Goal: Book appointment/travel/reservation

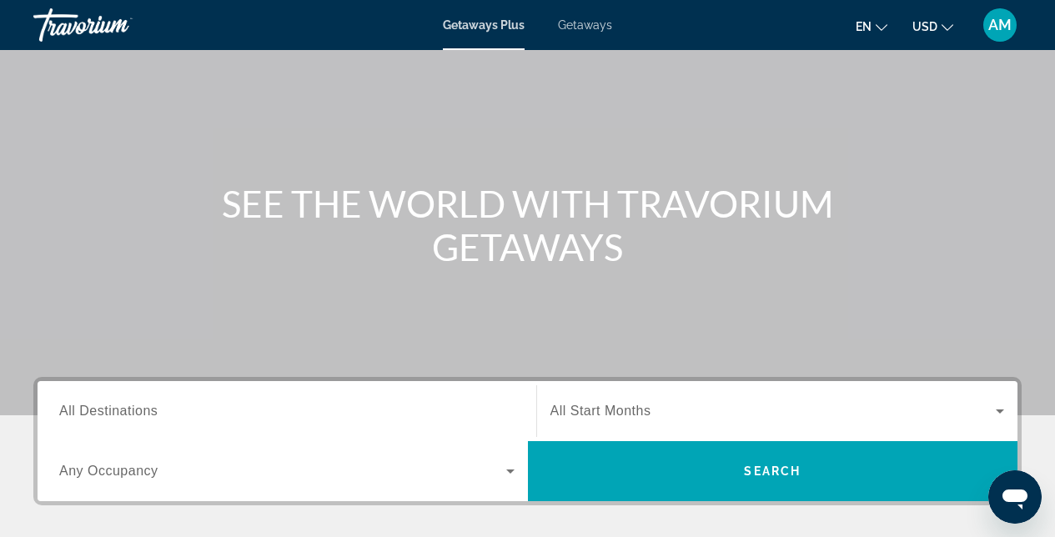
scroll to position [285, 0]
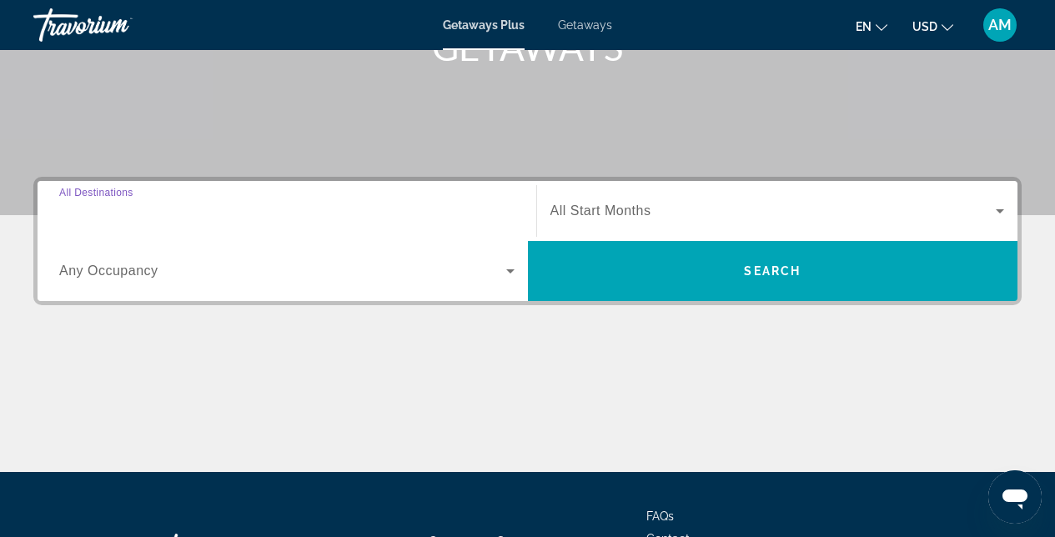
click at [249, 218] on input "Destination All Destinations" at bounding box center [286, 212] width 455 height 20
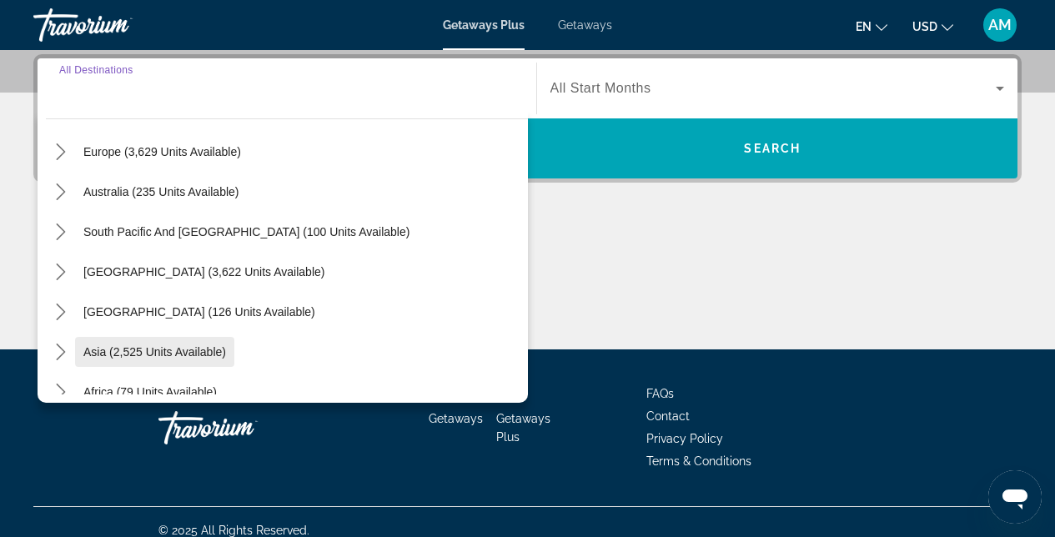
scroll to position [211, 0]
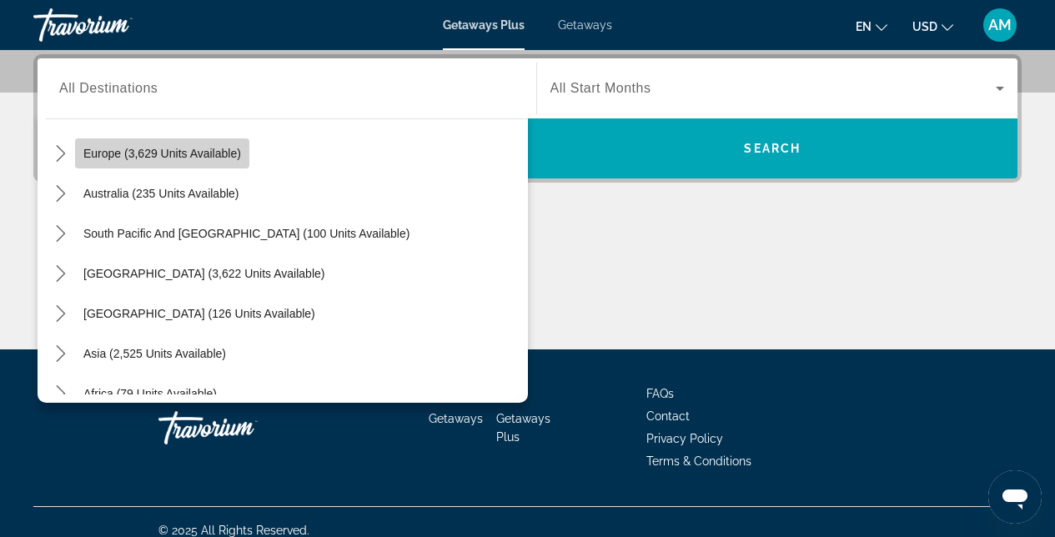
click at [193, 153] on span "Europe (3,629 units available)" at bounding box center [162, 153] width 158 height 13
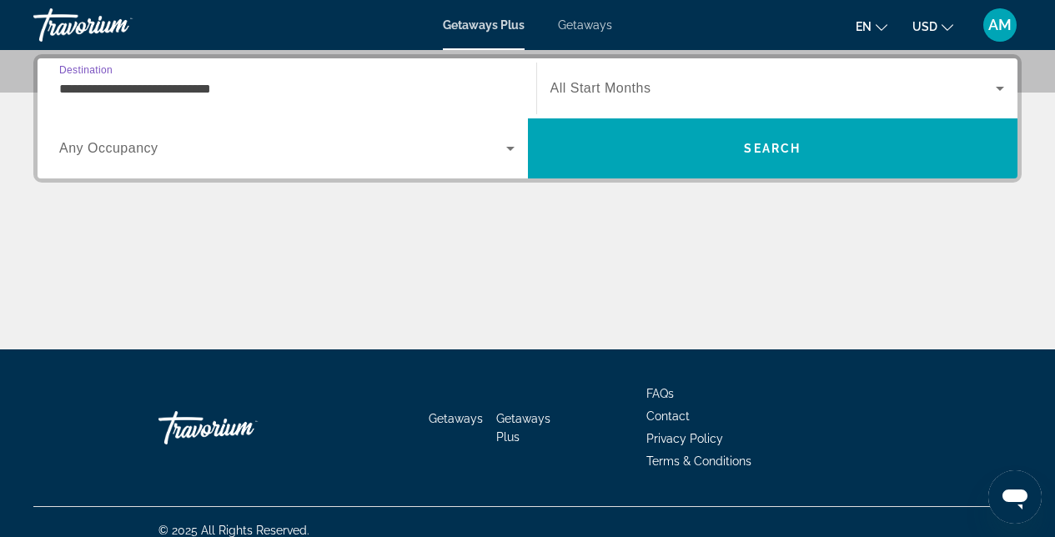
click at [410, 98] on div "**********" at bounding box center [286, 89] width 455 height 48
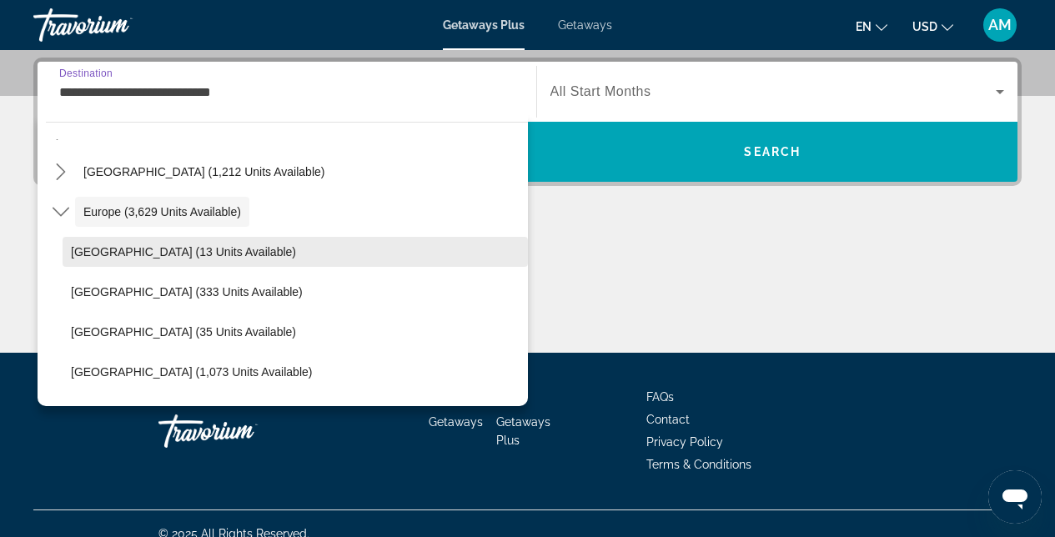
scroll to position [165, 0]
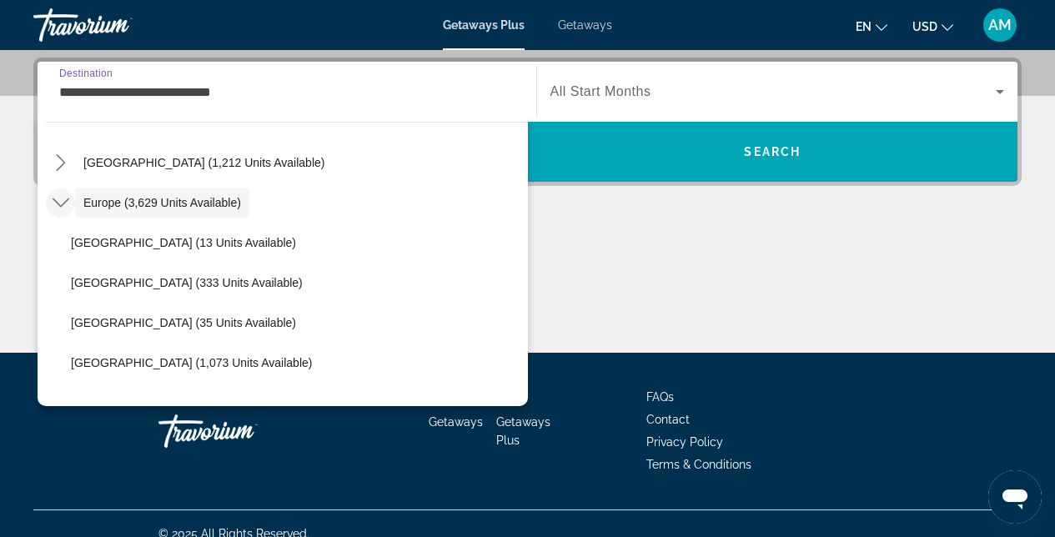
click at [68, 203] on mat-icon "Toggle Europe (3,629 units available) submenu" at bounding box center [60, 202] width 29 height 29
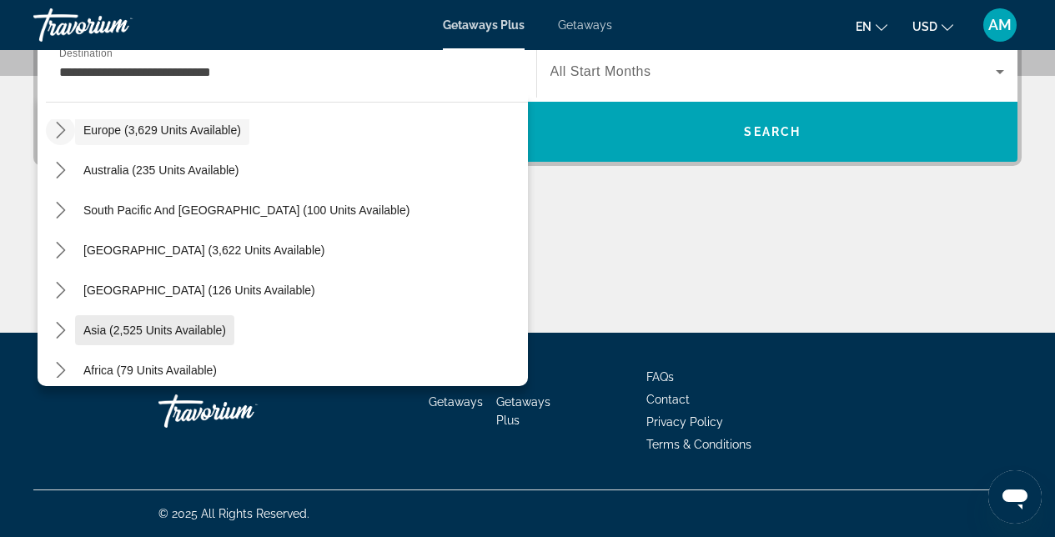
scroll to position [140, 0]
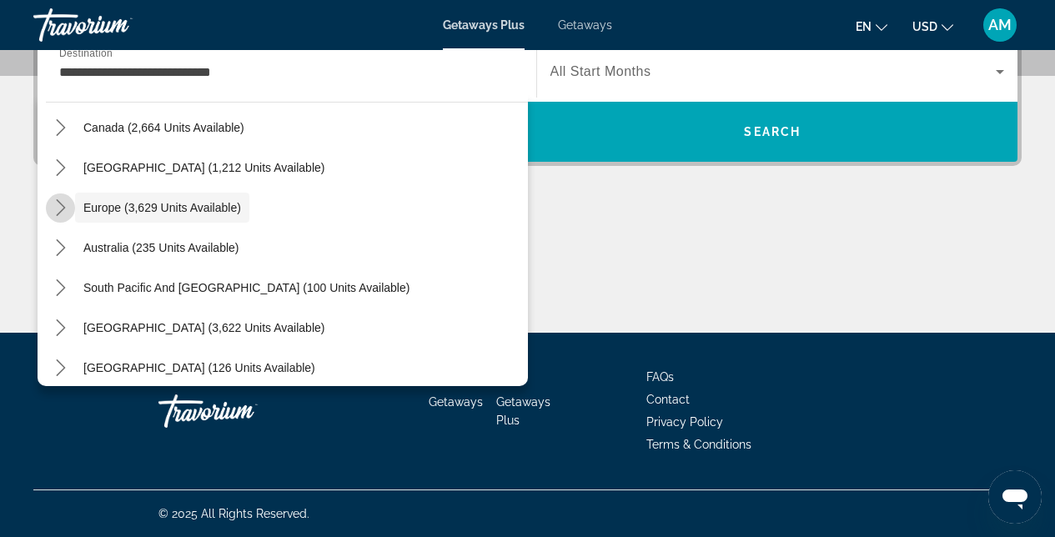
click at [69, 211] on mat-icon "Toggle Europe (3,629 units available) submenu" at bounding box center [60, 207] width 29 height 29
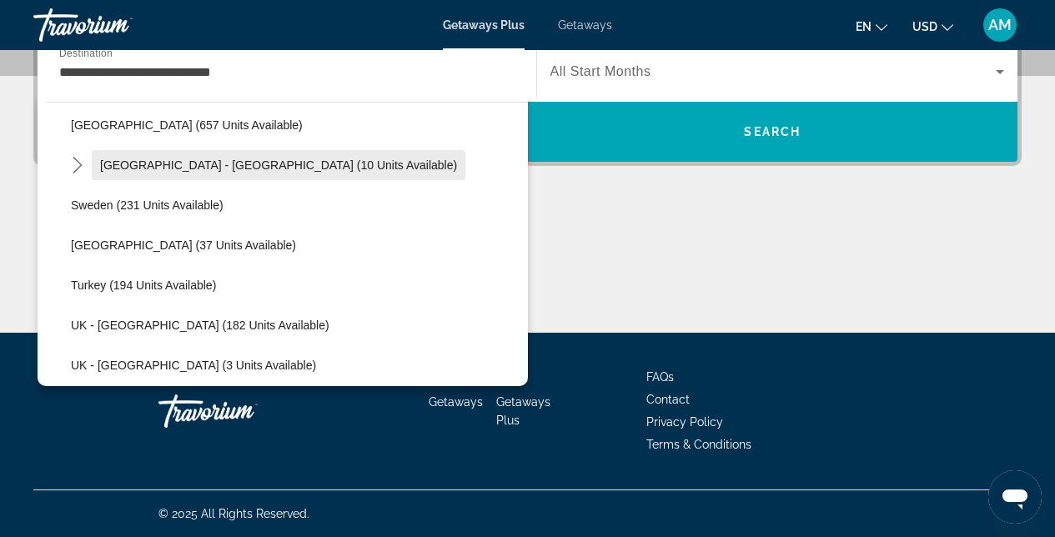
scroll to position [851, 0]
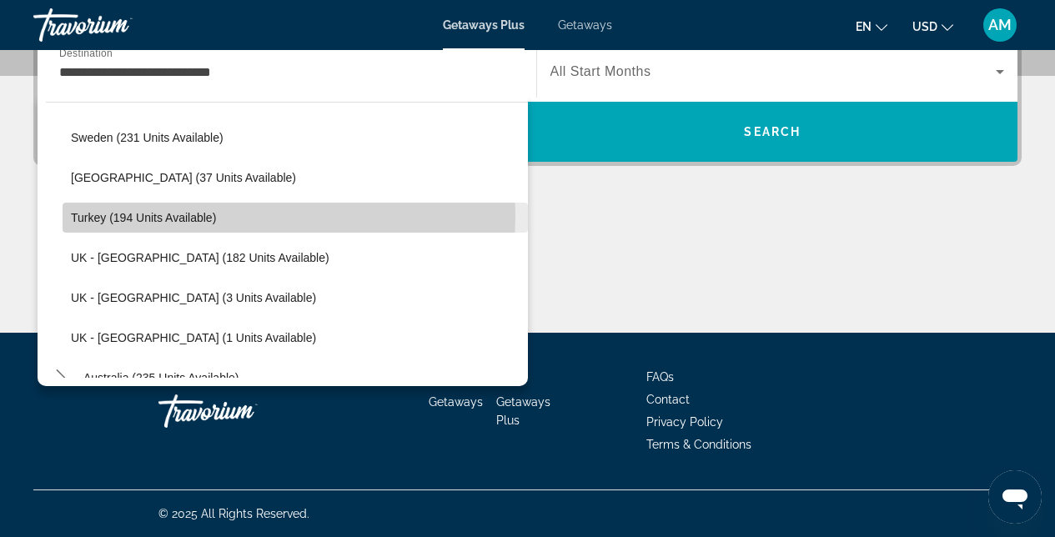
click at [144, 215] on span "Turkey (194 units available)" at bounding box center [143, 217] width 145 height 13
type input "**********"
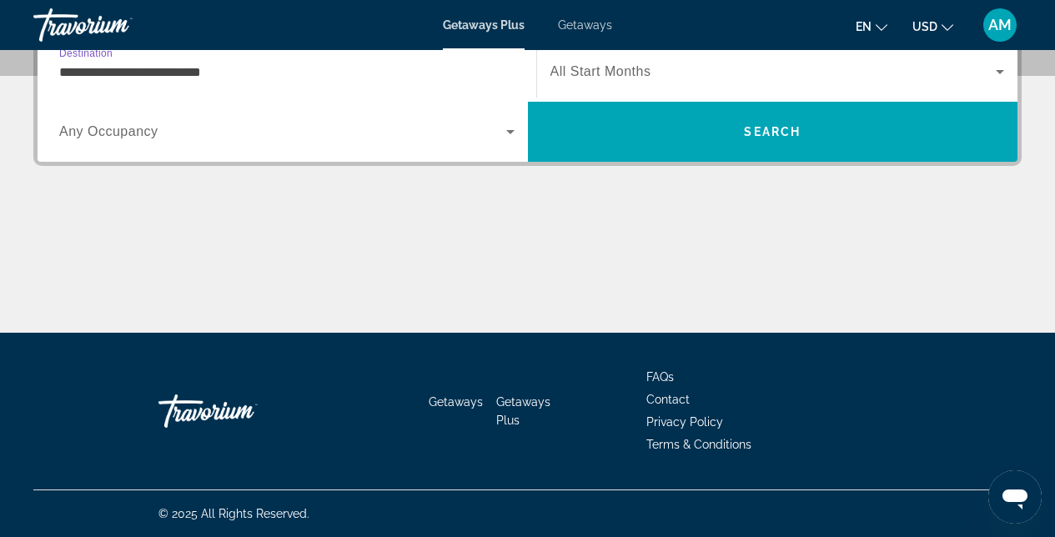
scroll to position [408, 0]
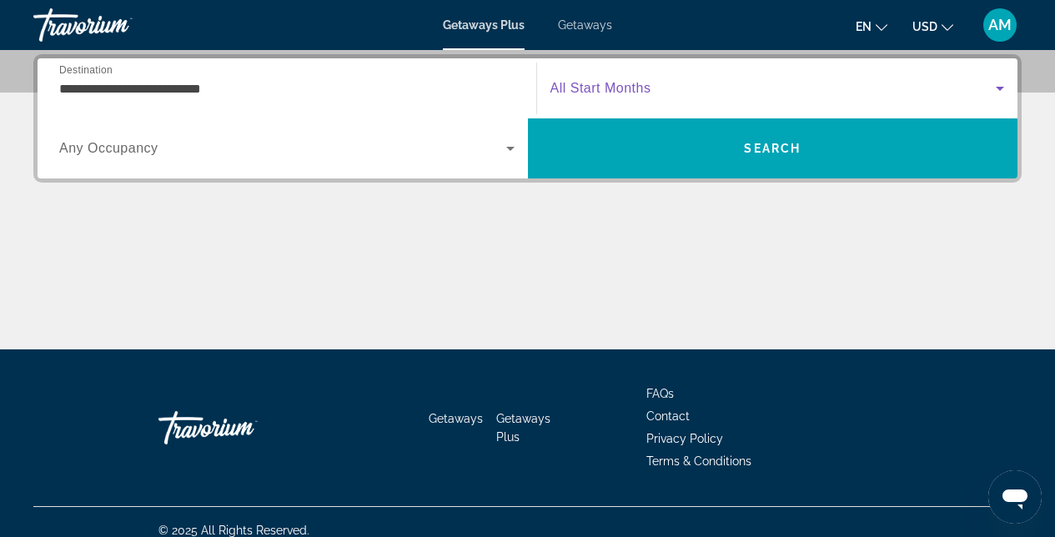
click at [662, 98] on span "Search widget" at bounding box center [773, 88] width 446 height 20
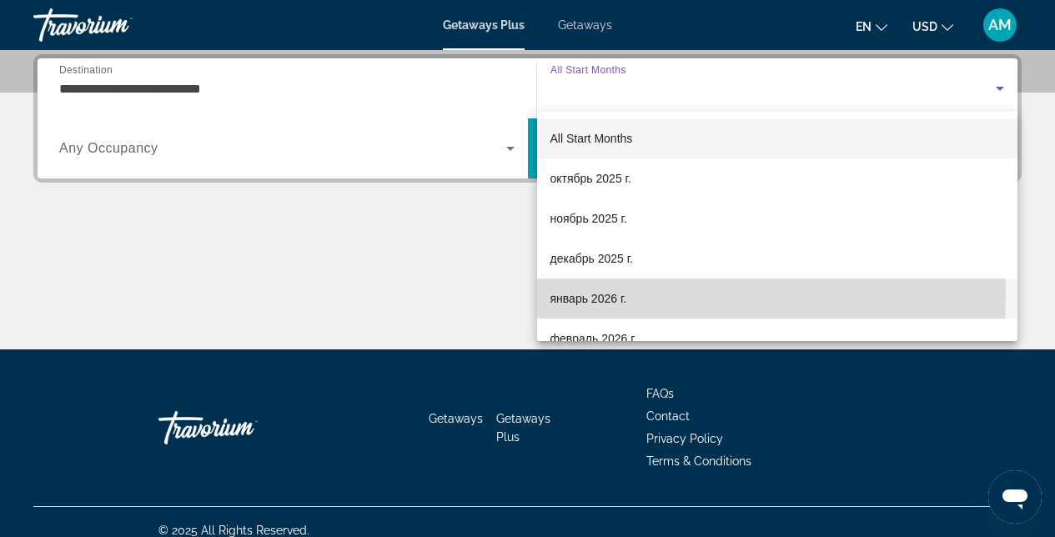
click at [584, 294] on span "январь 2026 г." at bounding box center [588, 299] width 77 height 20
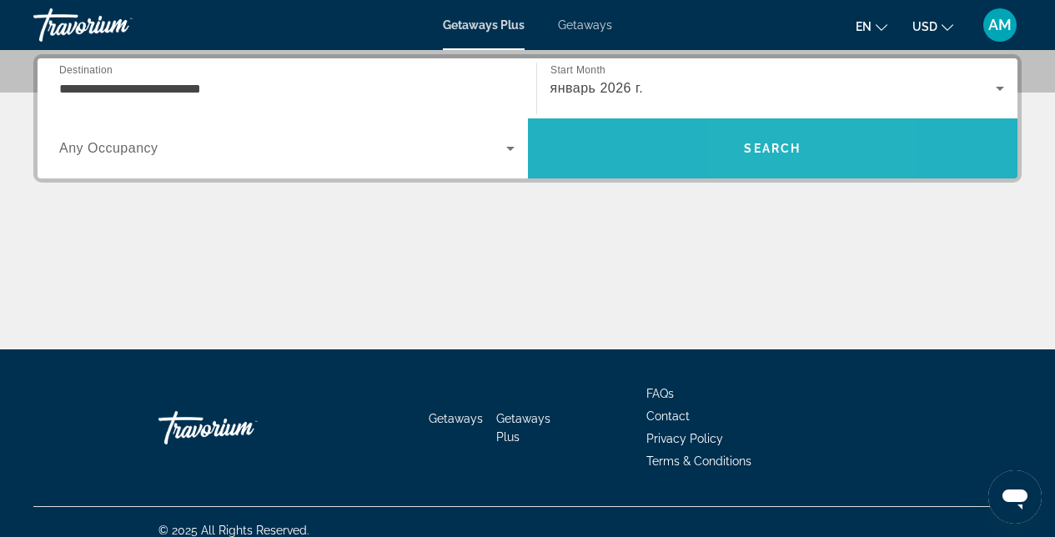
click at [756, 143] on span "Search" at bounding box center [772, 148] width 57 height 13
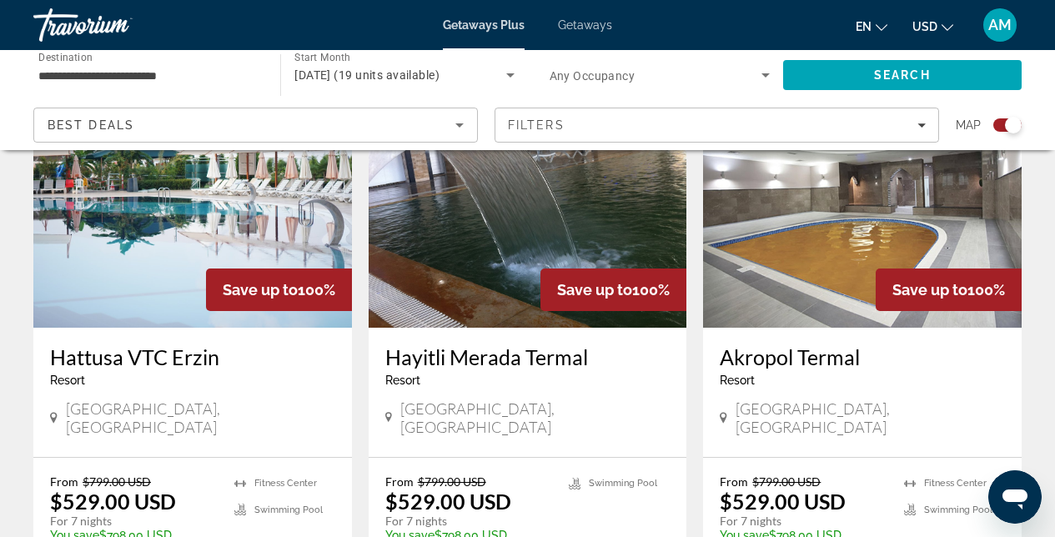
scroll to position [667, 0]
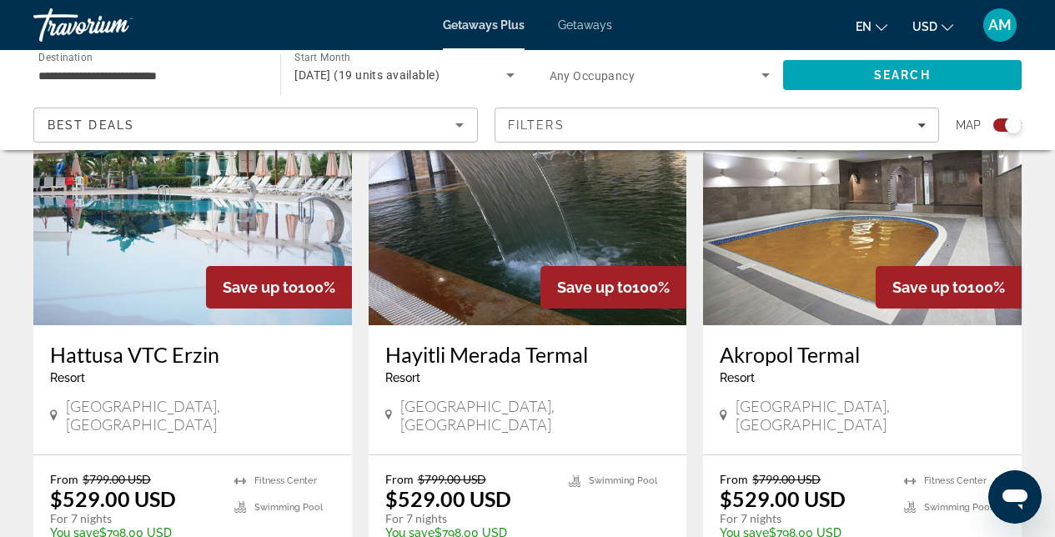
click at [265, 290] on span "Save up to" at bounding box center [260, 288] width 75 height 18
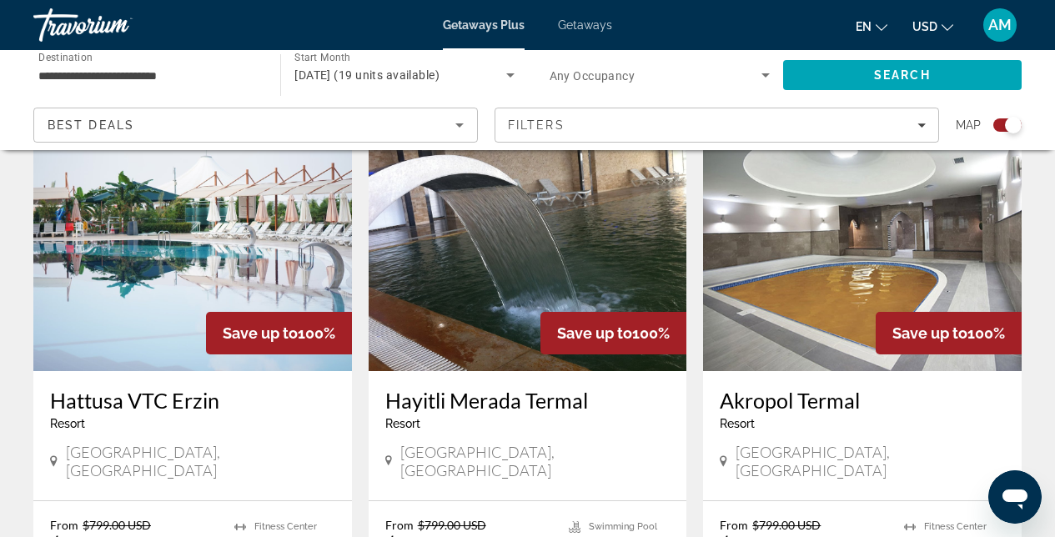
scroll to position [615, 0]
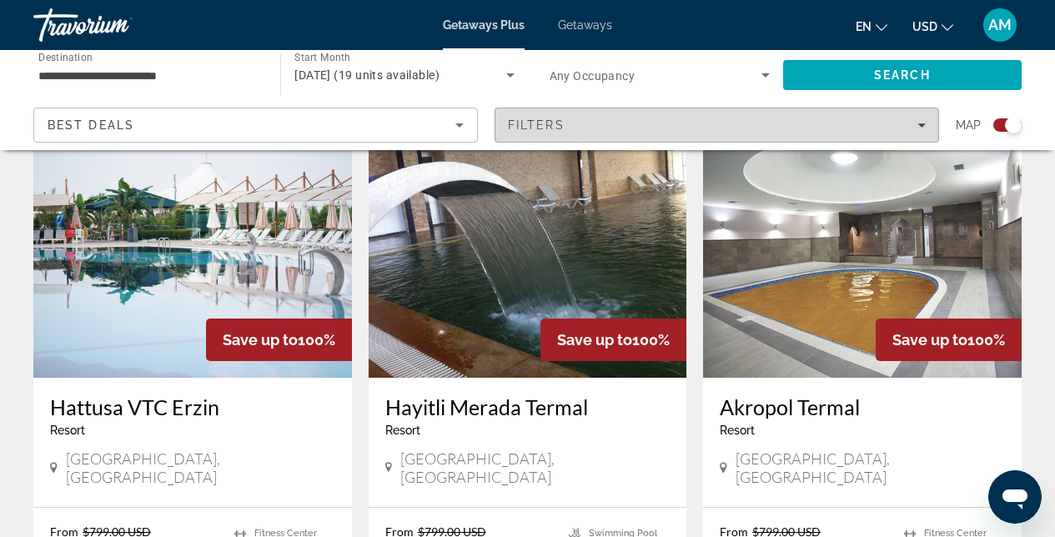
click at [924, 123] on icon "Filters" at bounding box center [921, 125] width 8 height 8
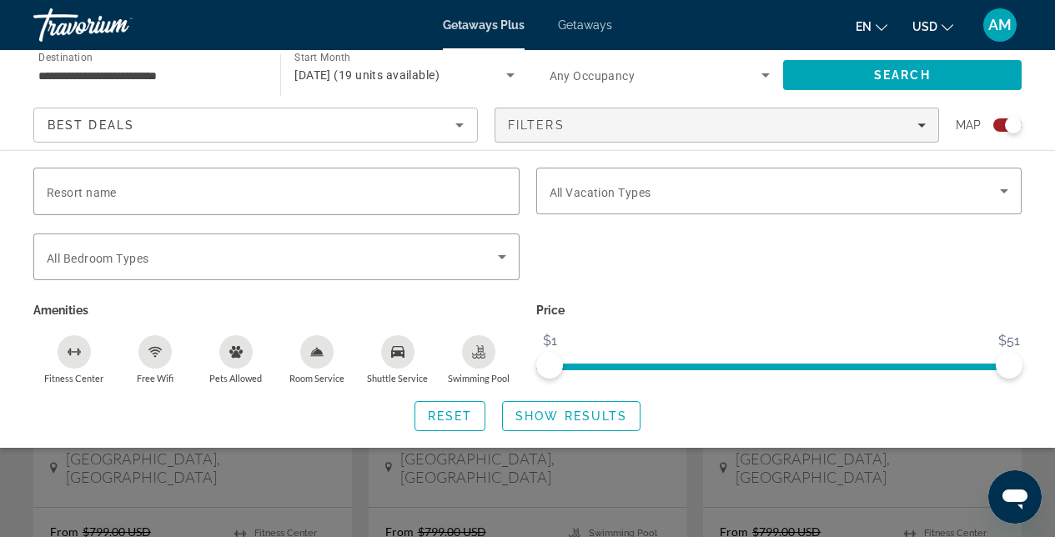
click at [703, 282] on div "Search widget" at bounding box center [779, 265] width 503 height 65
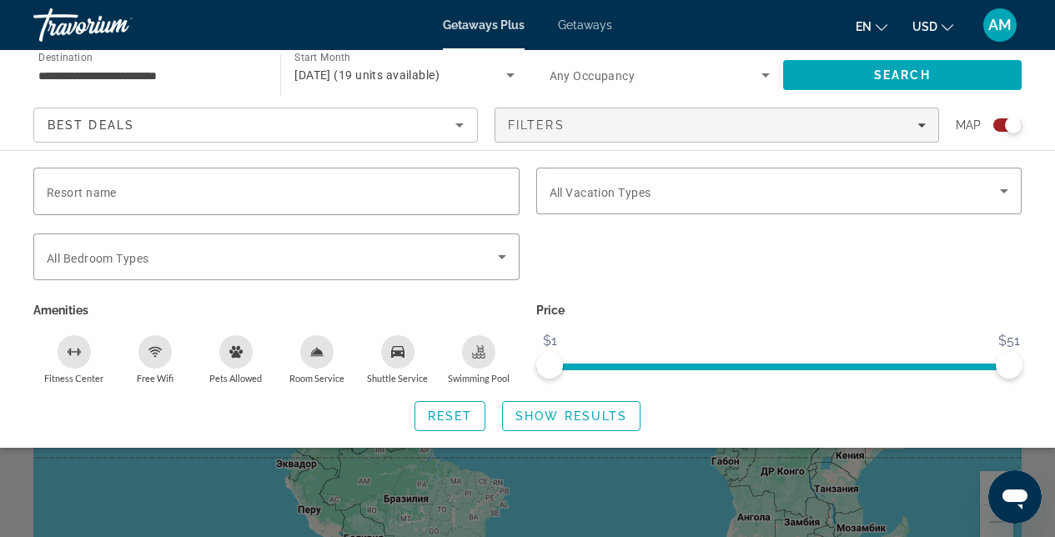
scroll to position [103, 0]
click at [1042, 464] on div "Search widget" at bounding box center [527, 393] width 1055 height 287
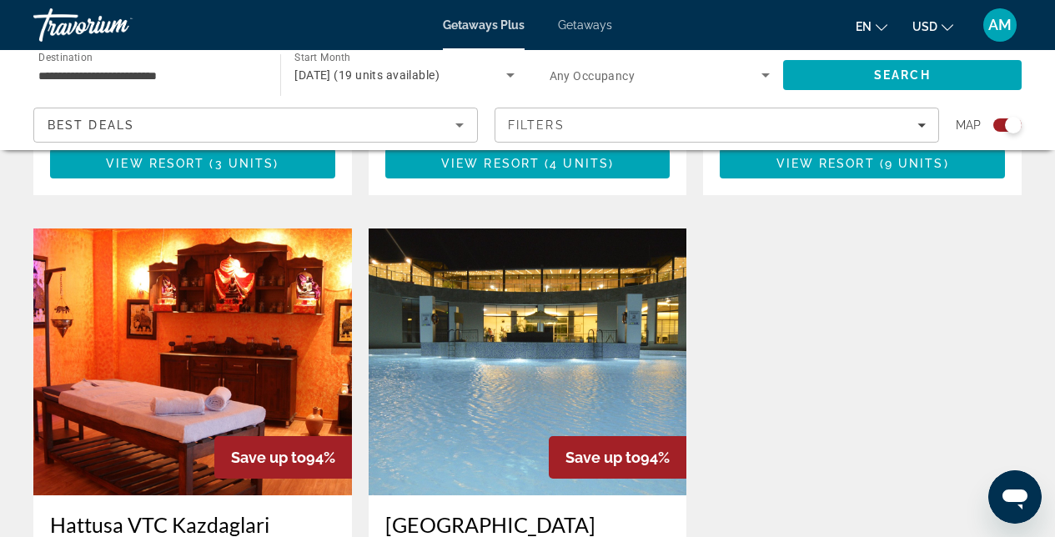
scroll to position [520, 0]
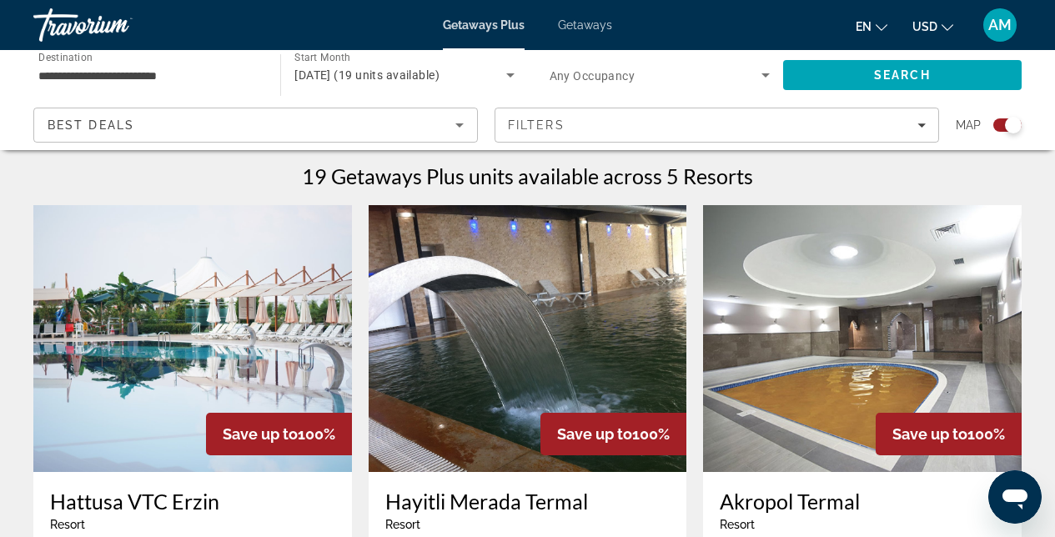
click at [653, 360] on img "Main content" at bounding box center [528, 338] width 319 height 267
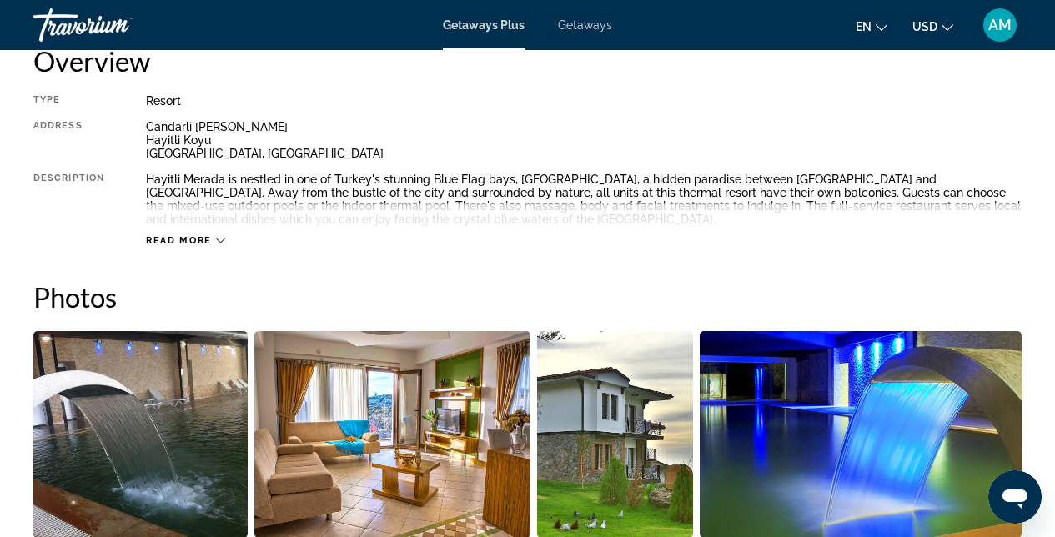
scroll to position [1048, 0]
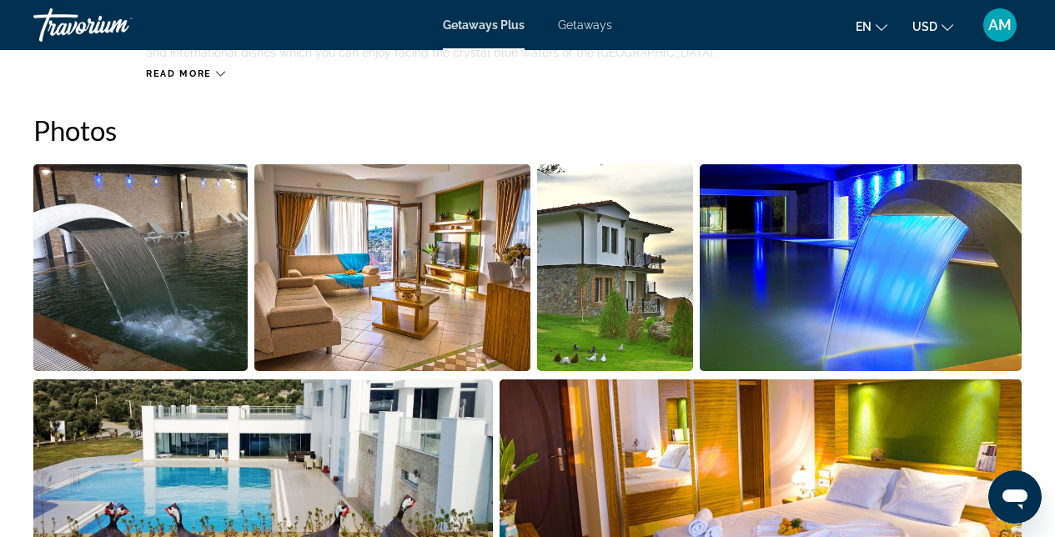
click at [450, 288] on img "Open full-screen image slider" at bounding box center [392, 267] width 277 height 207
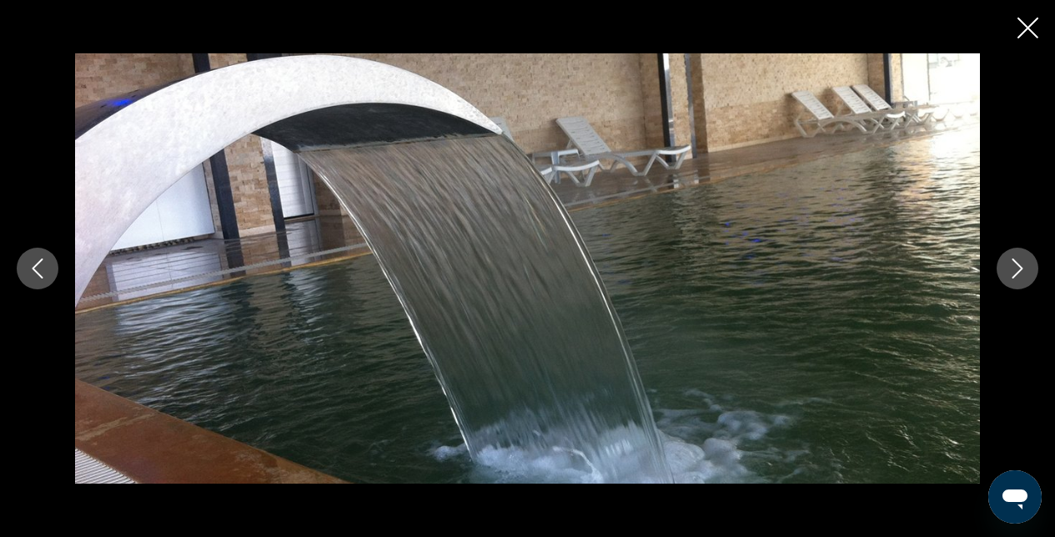
click at [1007, 276] on icon "Next image" at bounding box center [1017, 269] width 20 height 20
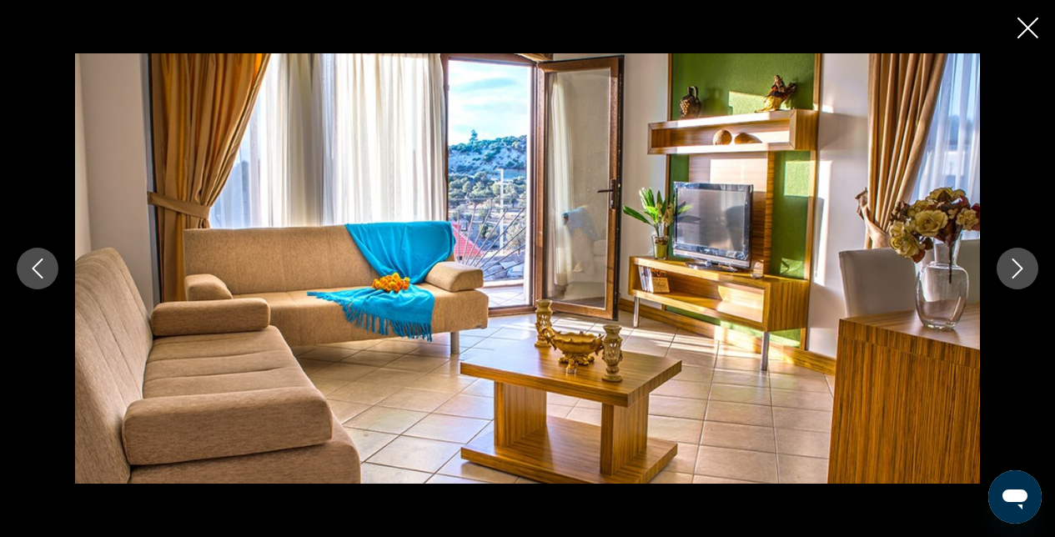
click at [1007, 277] on icon "Next image" at bounding box center [1017, 269] width 20 height 20
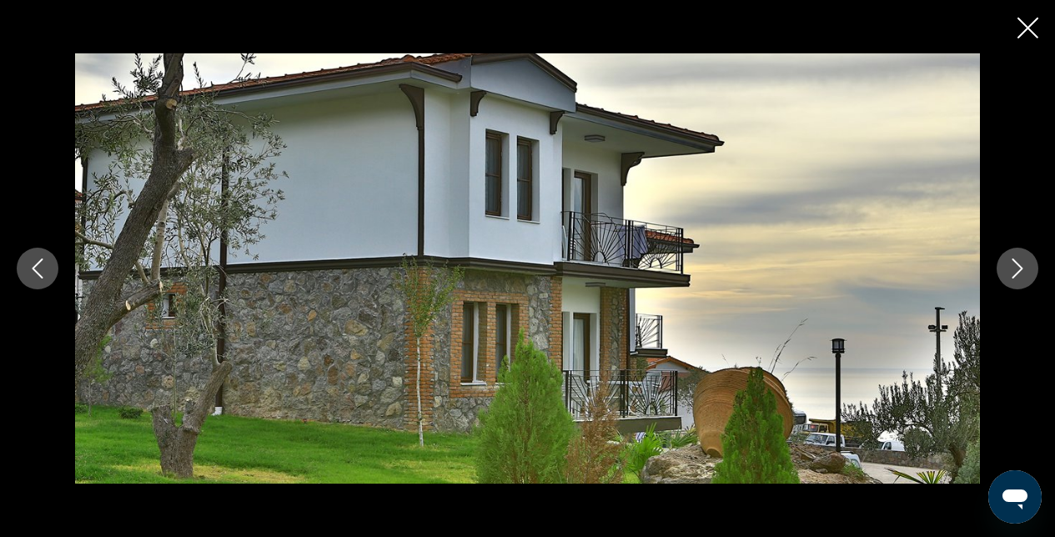
click at [1007, 277] on icon "Next image" at bounding box center [1017, 269] width 20 height 20
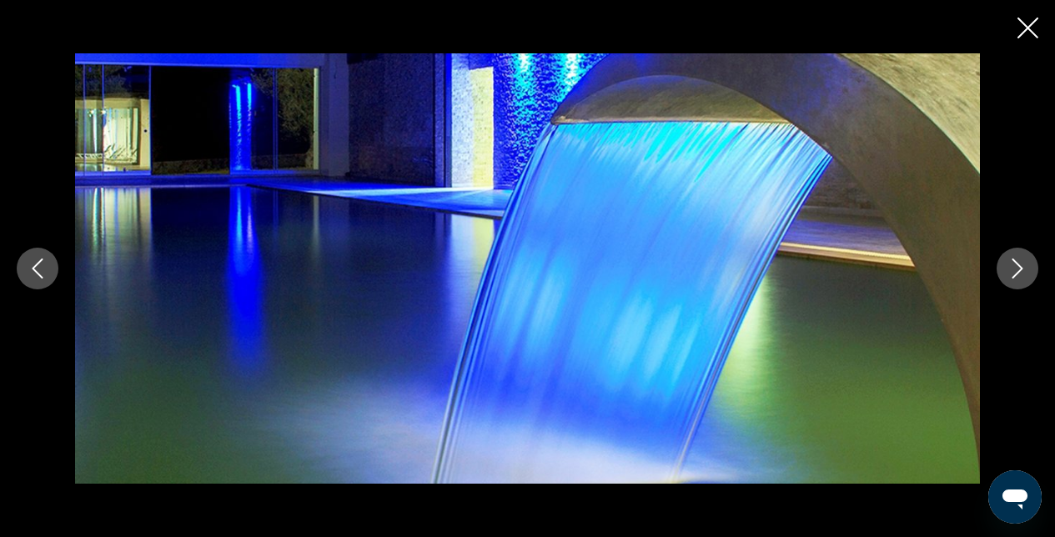
click at [1007, 277] on icon "Next image" at bounding box center [1017, 269] width 20 height 20
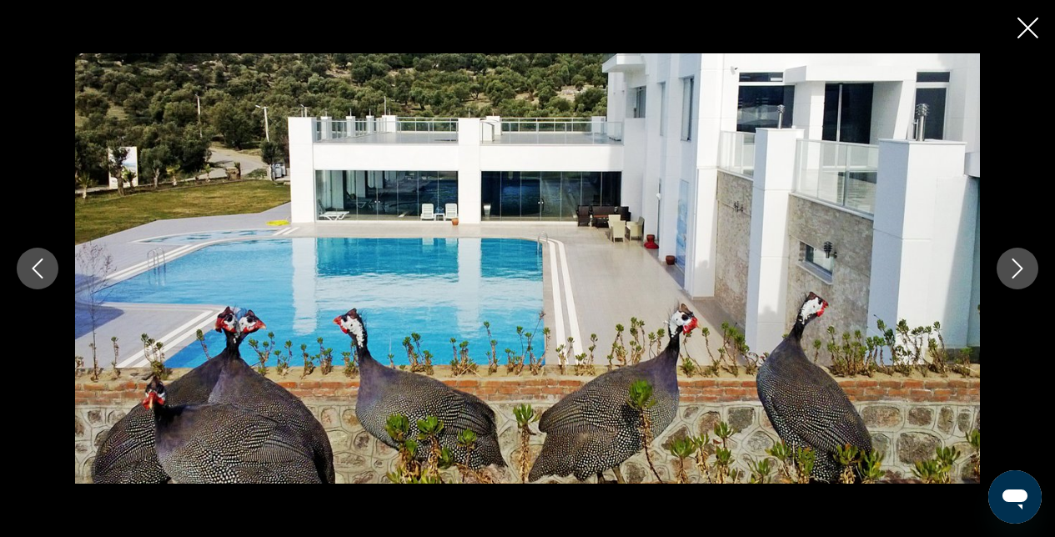
click at [1007, 277] on icon "Next image" at bounding box center [1017, 269] width 20 height 20
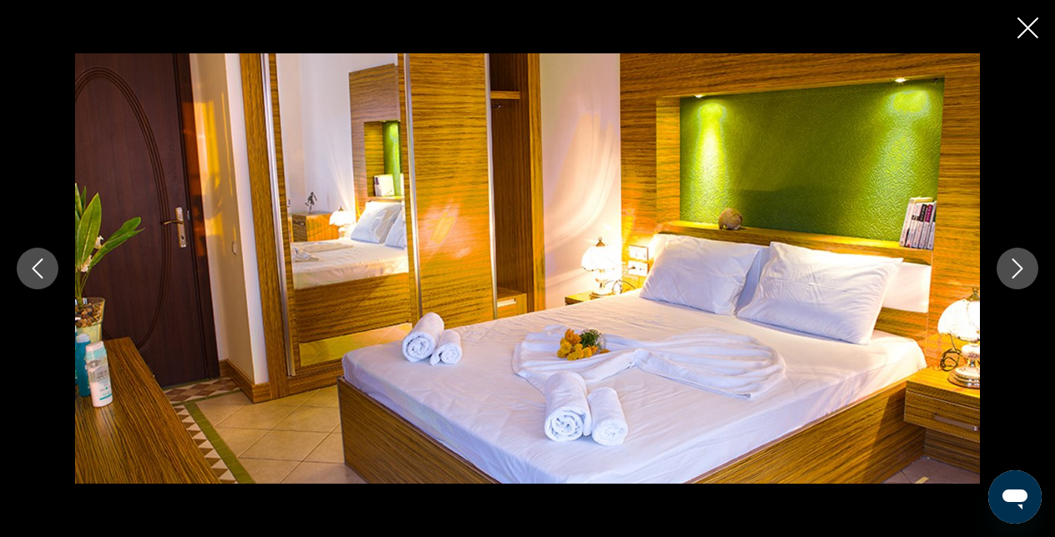
click at [1007, 277] on icon "Next image" at bounding box center [1017, 269] width 20 height 20
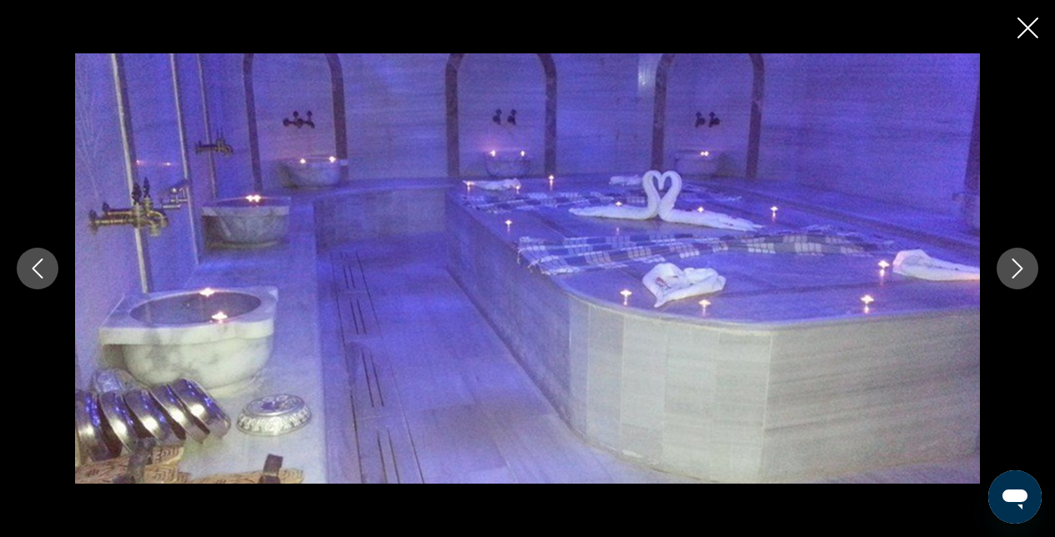
click at [1007, 277] on icon "Next image" at bounding box center [1017, 269] width 20 height 20
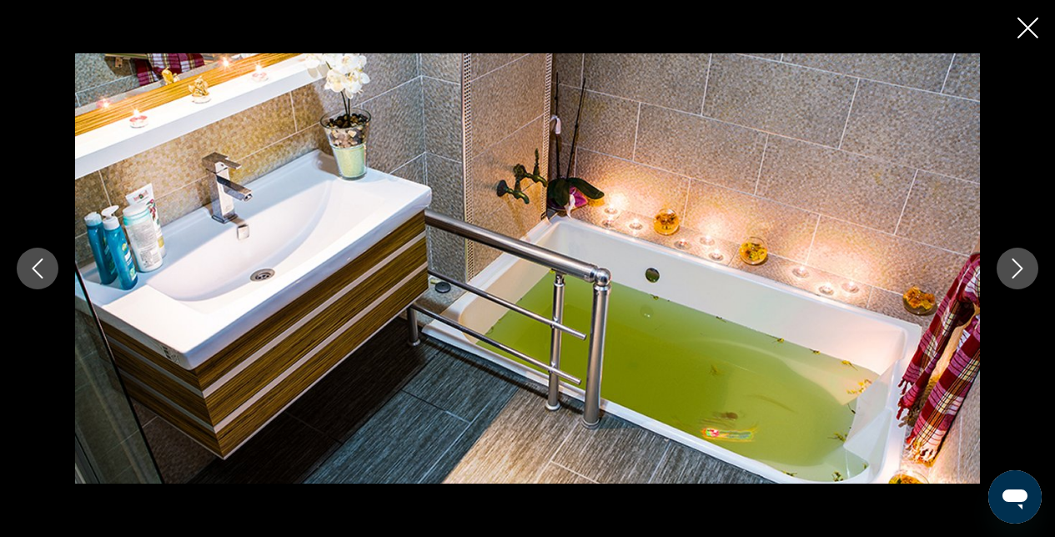
click at [1007, 277] on icon "Next image" at bounding box center [1017, 269] width 20 height 20
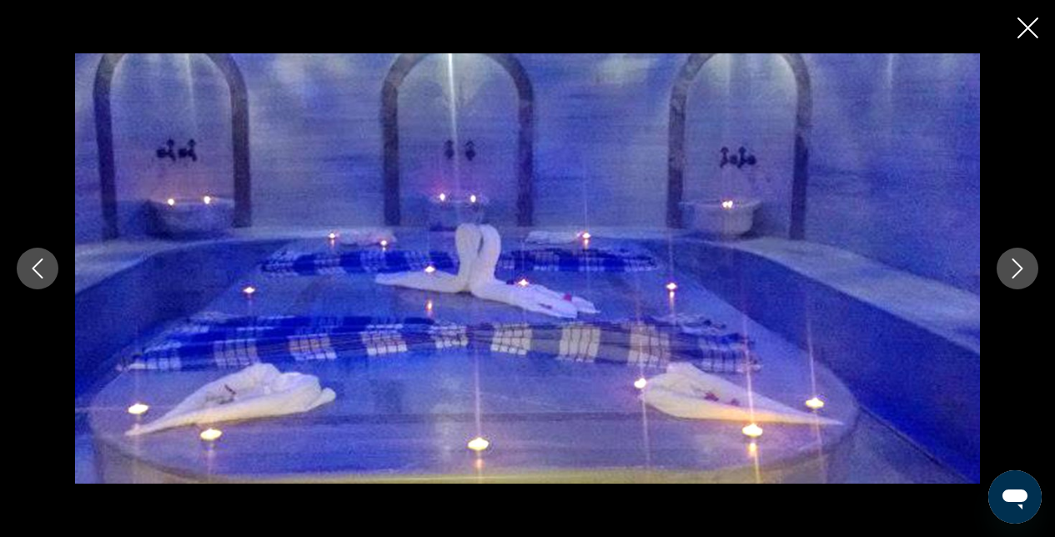
click at [1007, 277] on icon "Next image" at bounding box center [1017, 269] width 20 height 20
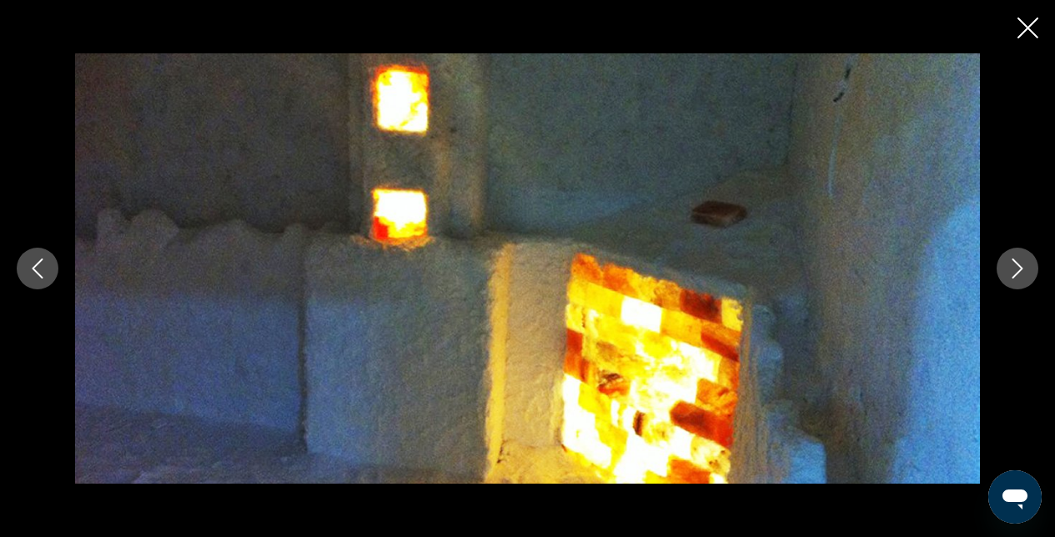
click at [1007, 277] on icon "Next image" at bounding box center [1017, 269] width 20 height 20
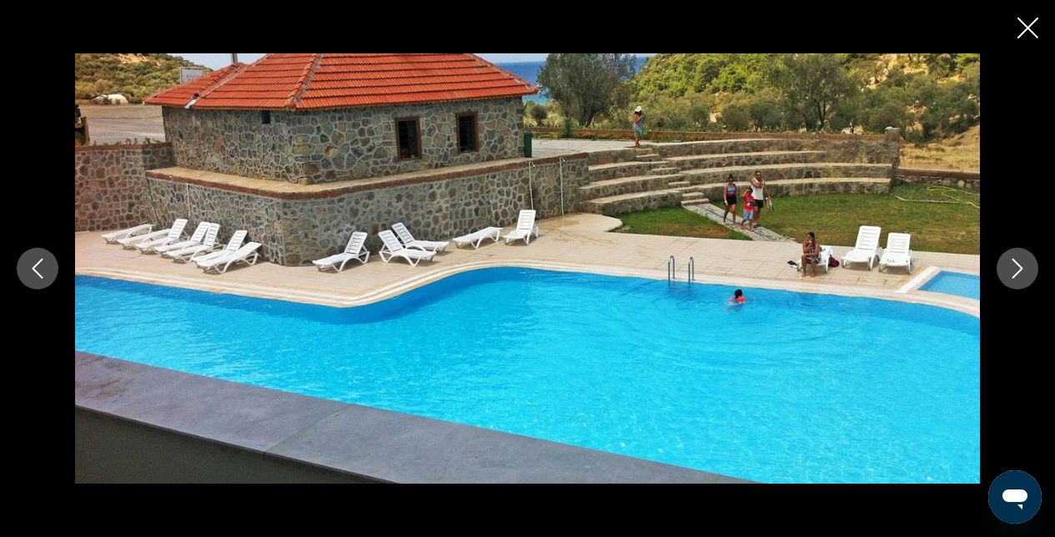
click at [1007, 277] on icon "Next image" at bounding box center [1017, 269] width 20 height 20
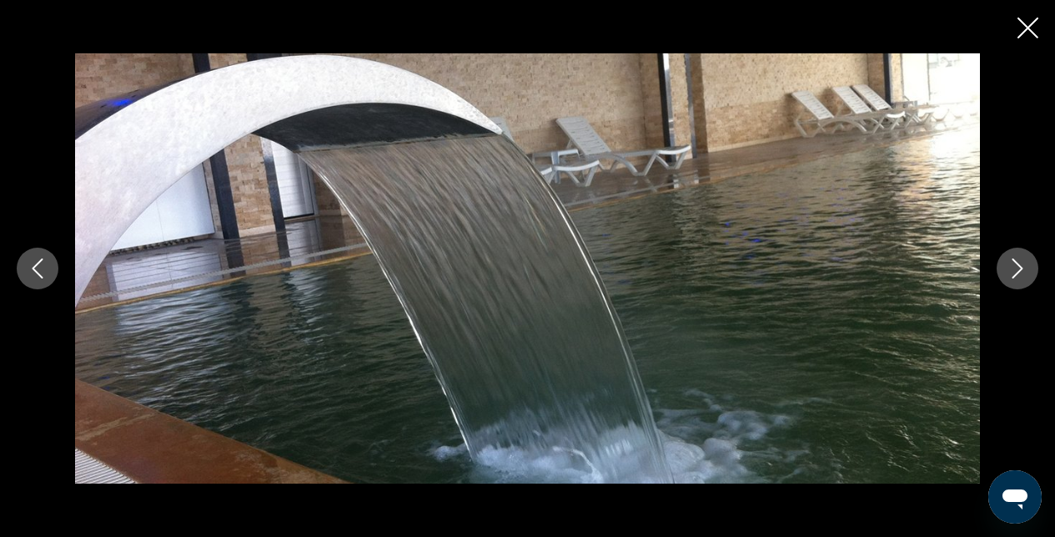
click at [1007, 277] on icon "Next image" at bounding box center [1017, 269] width 20 height 20
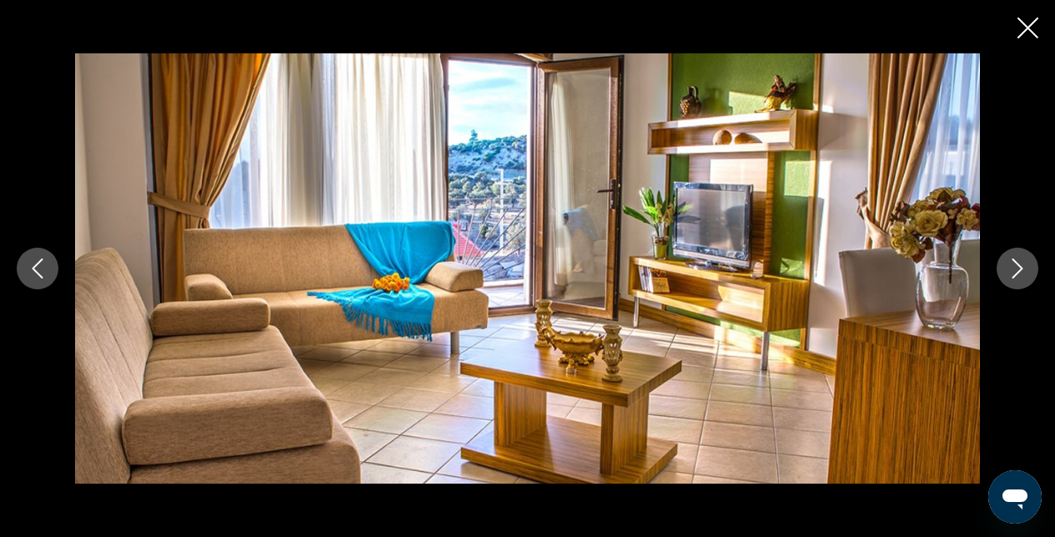
click at [1030, 37] on icon "Close slideshow" at bounding box center [1027, 28] width 21 height 21
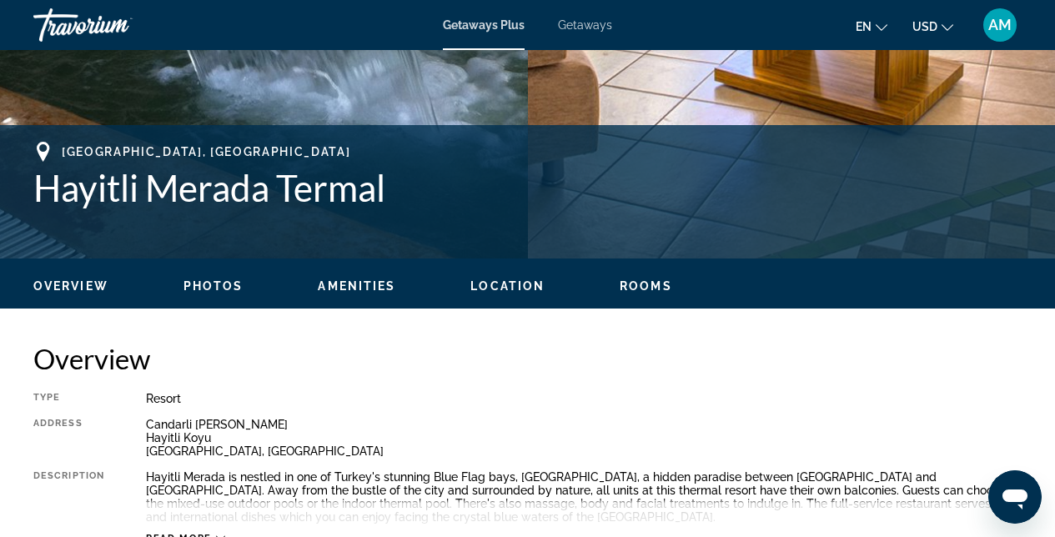
scroll to position [525, 0]
